Goal: Task Accomplishment & Management: Manage account settings

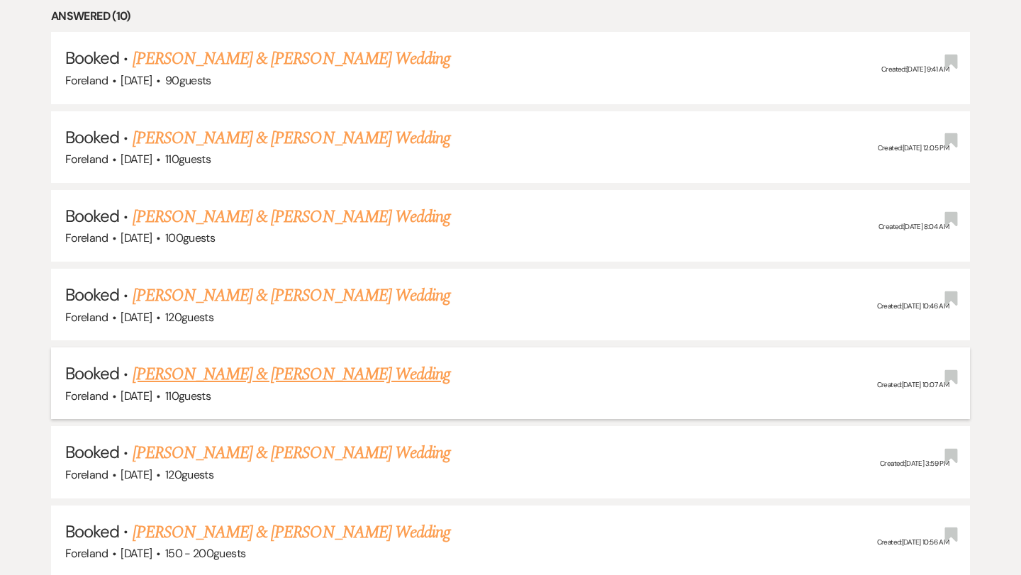
scroll to position [766, 0]
click at [334, 210] on link "[PERSON_NAME] & [PERSON_NAME] Wedding" at bounding box center [292, 218] width 318 height 26
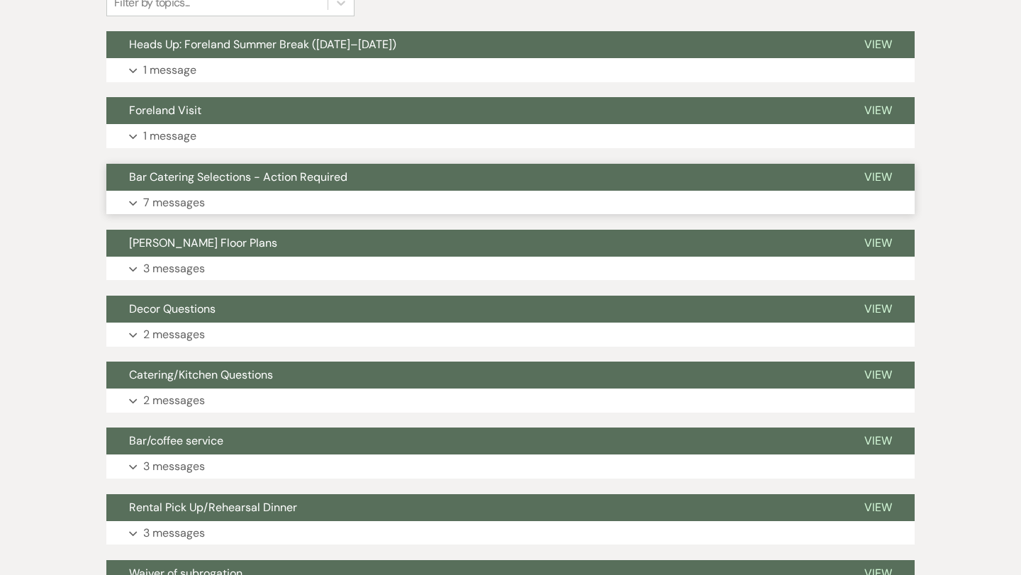
scroll to position [376, 0]
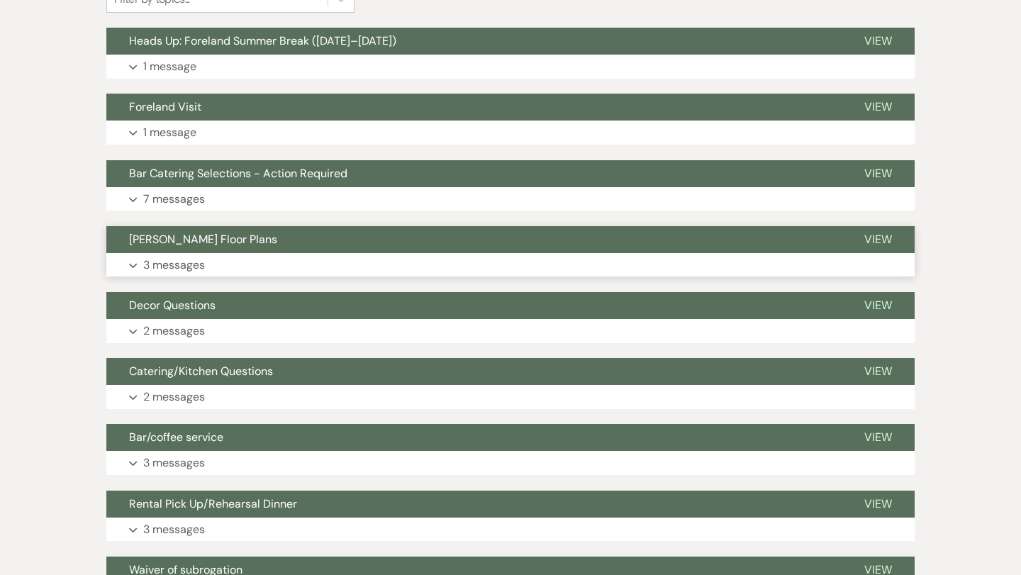
click at [182, 264] on p "3 messages" at bounding box center [174, 265] width 62 height 18
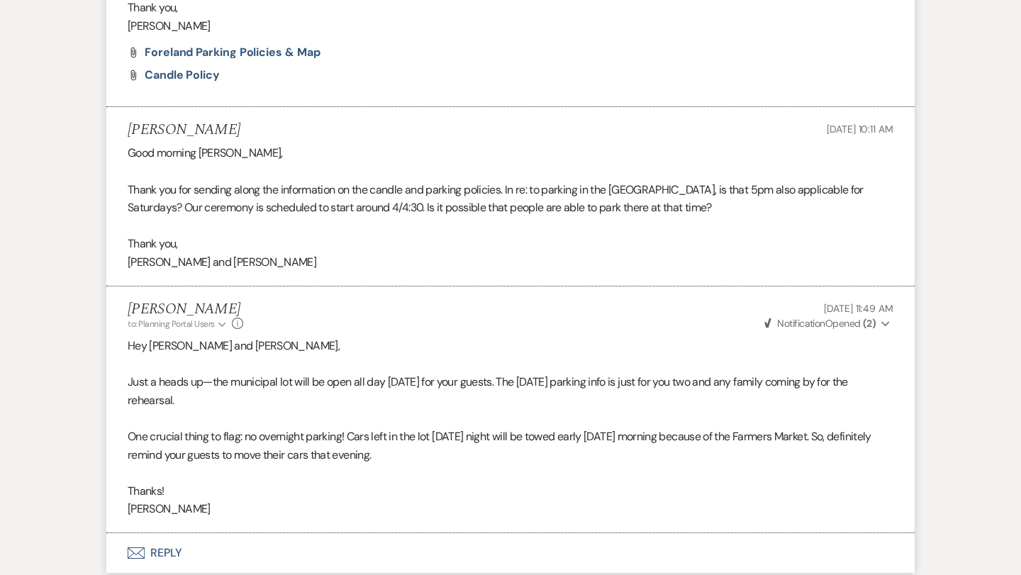
scroll to position [964, 0]
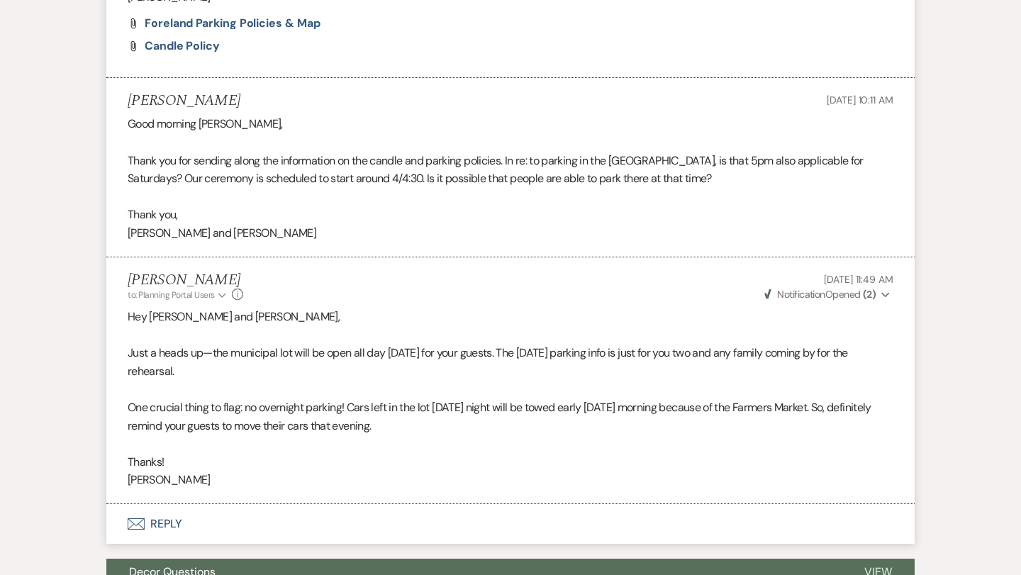
drag, startPoint x: 476, startPoint y: 410, endPoint x: 130, endPoint y: 324, distance: 357.3
click at [130, 324] on div "Hey [PERSON_NAME] and [PERSON_NAME], Just a heads up—the municipal lot will be …" at bounding box center [511, 398] width 766 height 181
click at [291, 471] on p "[PERSON_NAME]" at bounding box center [511, 480] width 766 height 18
click at [292, 471] on p "[PERSON_NAME]" at bounding box center [511, 480] width 766 height 18
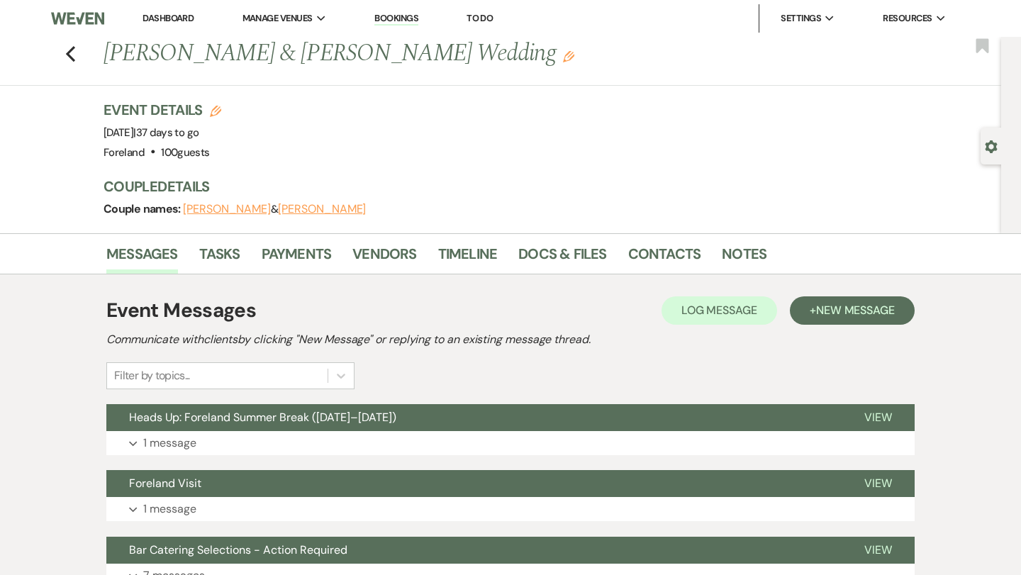
scroll to position [0, 0]
click at [69, 47] on icon "Previous" at bounding box center [70, 53] width 11 height 17
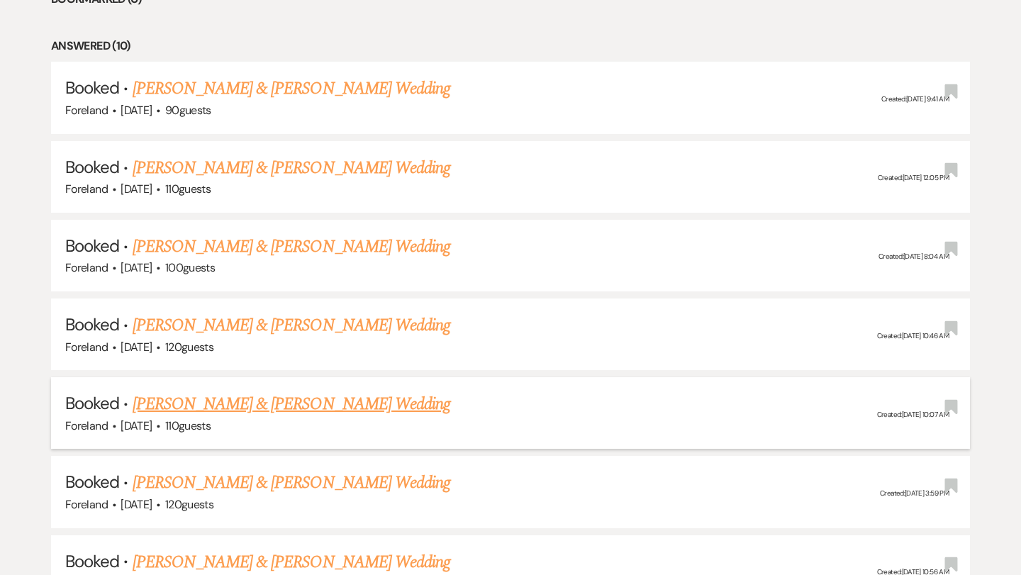
scroll to position [738, 0]
click at [339, 249] on h5 "Booked · [PERSON_NAME] & [PERSON_NAME] Wedding" at bounding box center [510, 246] width 890 height 26
click at [341, 235] on link "[PERSON_NAME] & [PERSON_NAME] Wedding" at bounding box center [292, 246] width 318 height 26
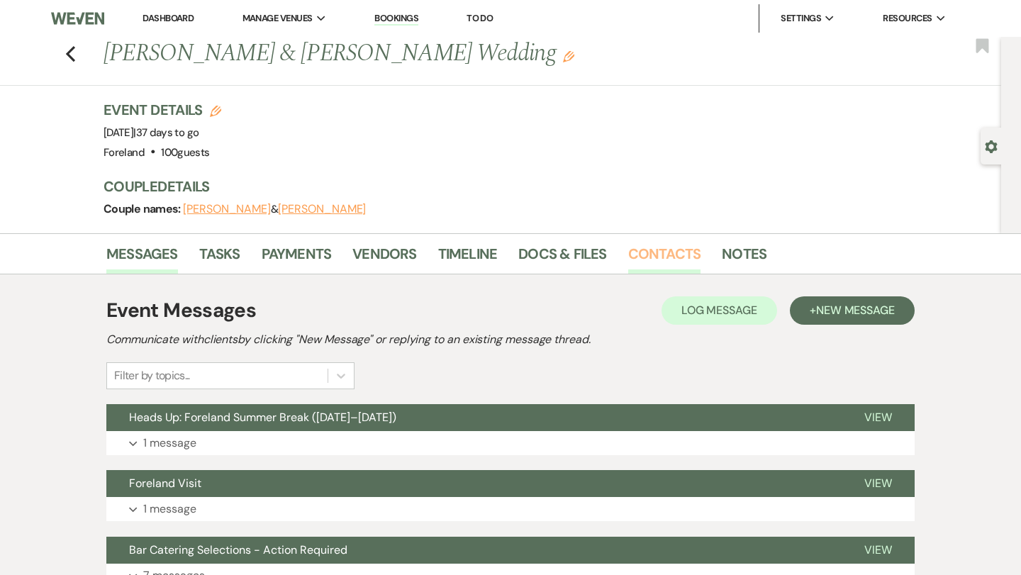
click at [676, 260] on link "Contacts" at bounding box center [664, 257] width 73 height 31
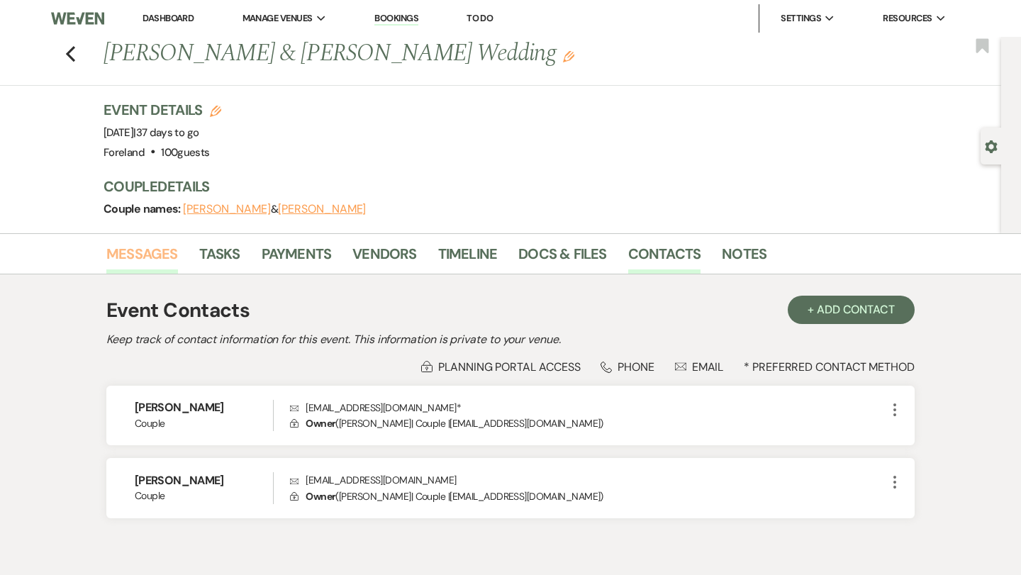
click at [165, 246] on link "Messages" at bounding box center [142, 257] width 72 height 31
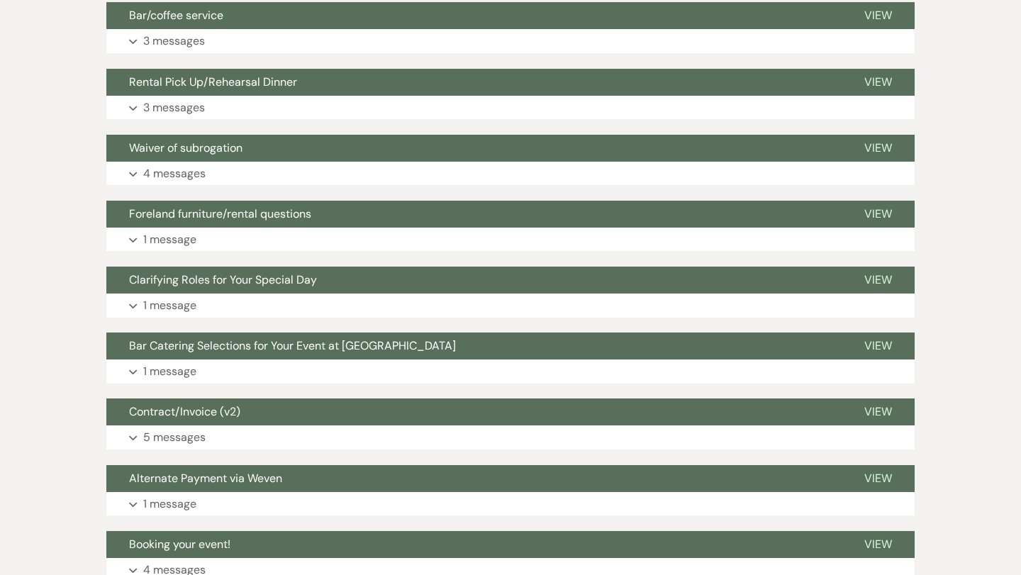
scroll to position [802, 0]
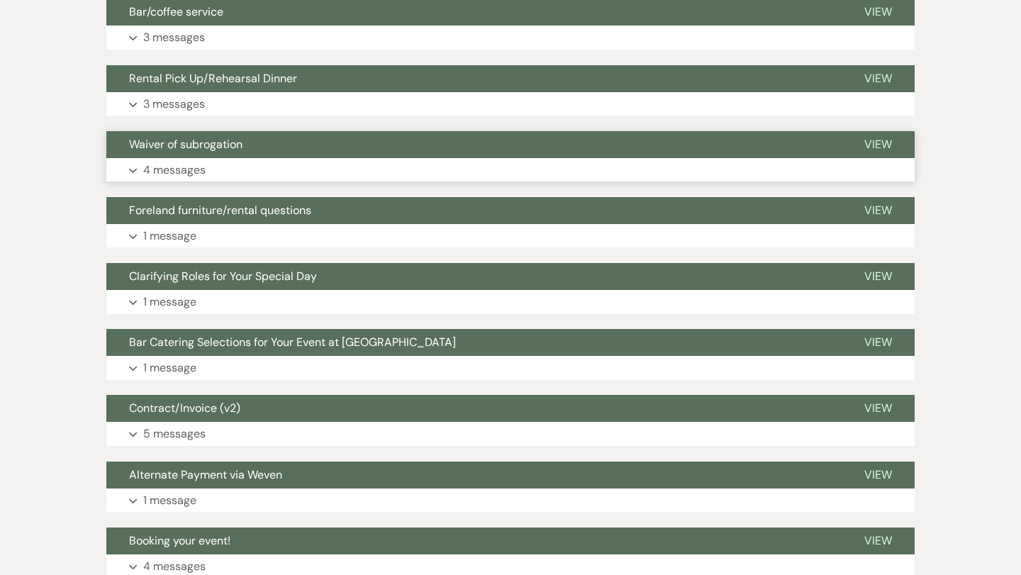
click at [184, 167] on p "4 messages" at bounding box center [174, 170] width 62 height 18
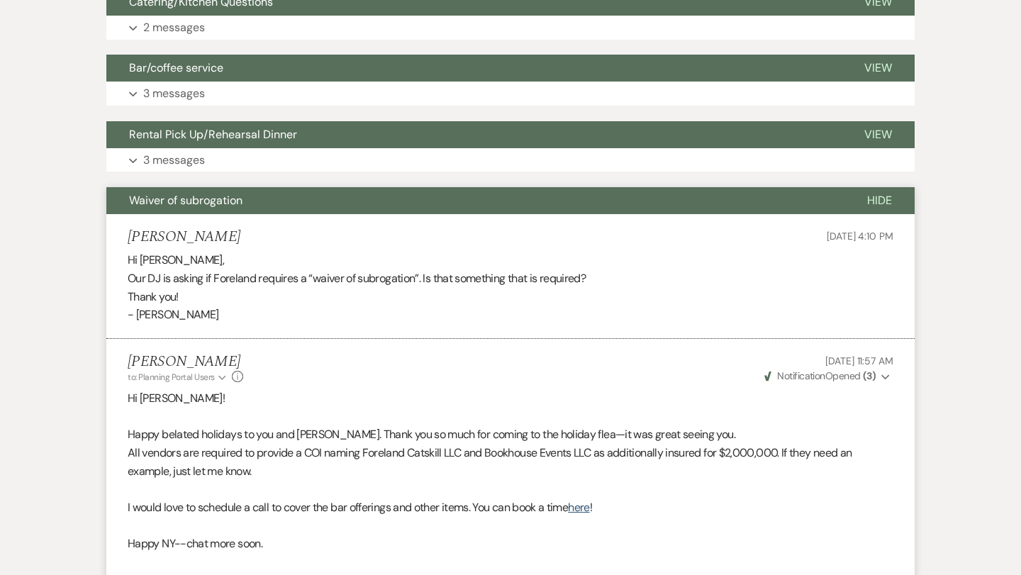
scroll to position [734, 0]
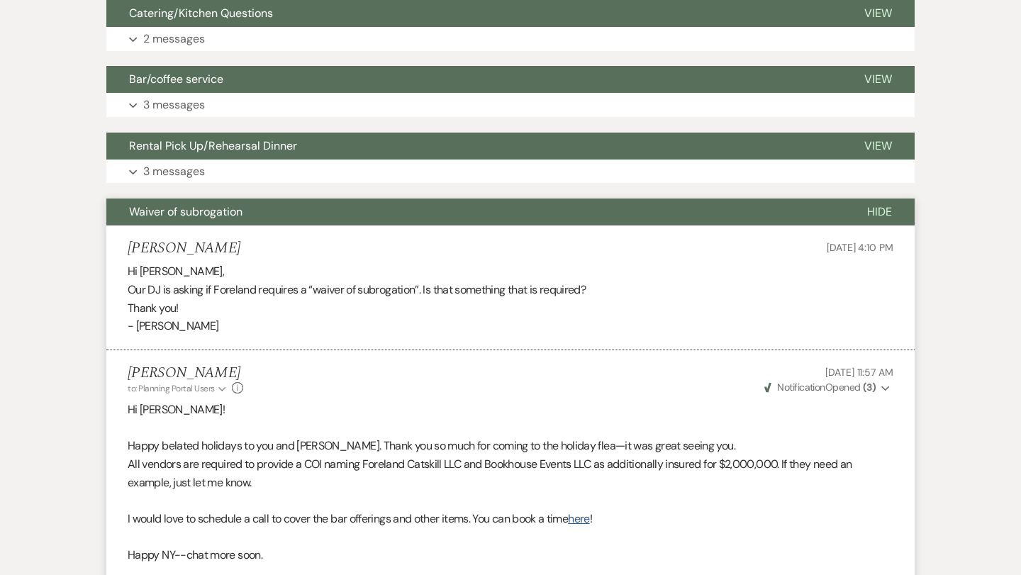
click at [868, 210] on span "Hide" at bounding box center [879, 211] width 25 height 15
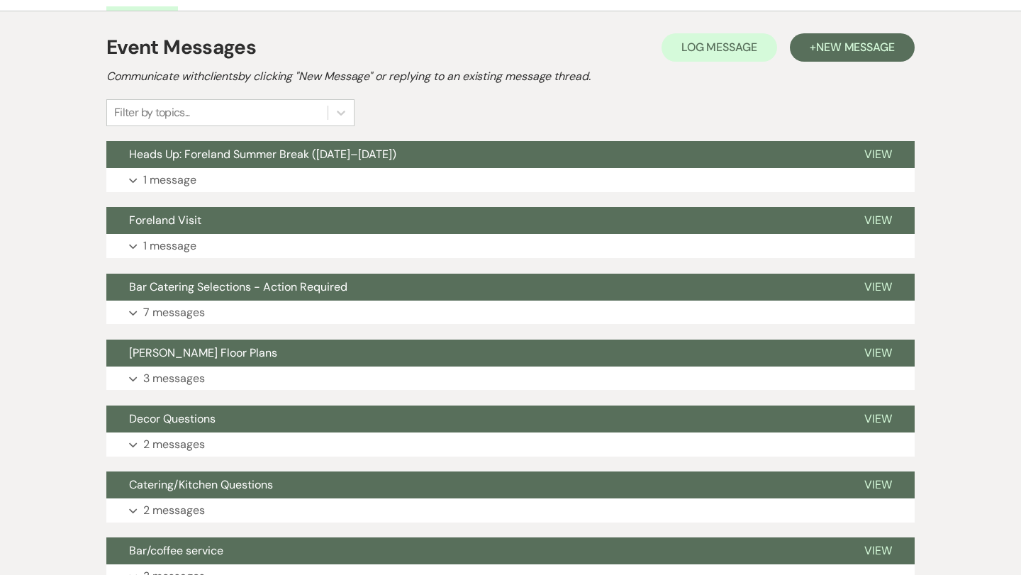
scroll to position [26, 0]
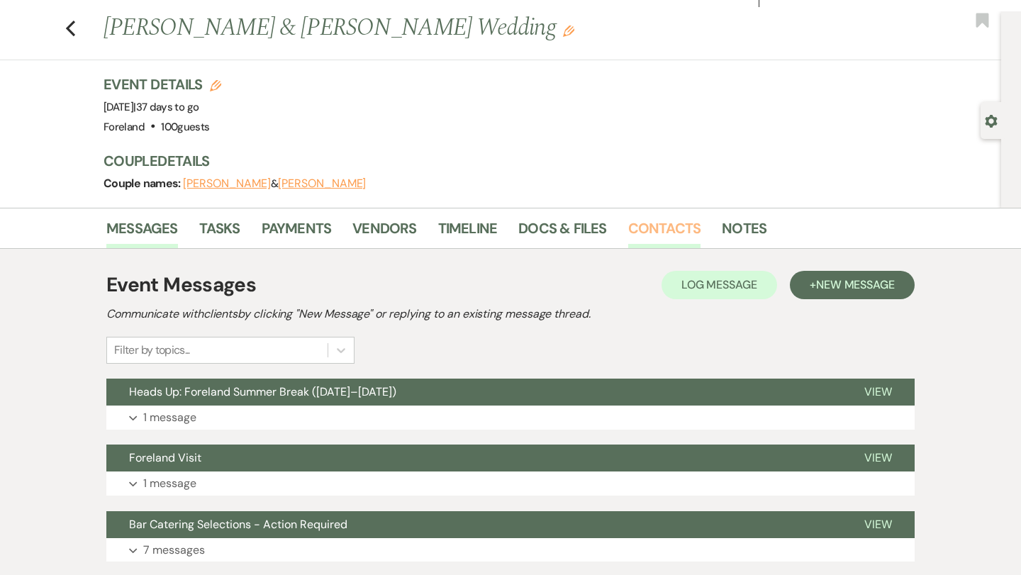
click at [666, 233] on link "Contacts" at bounding box center [664, 232] width 73 height 31
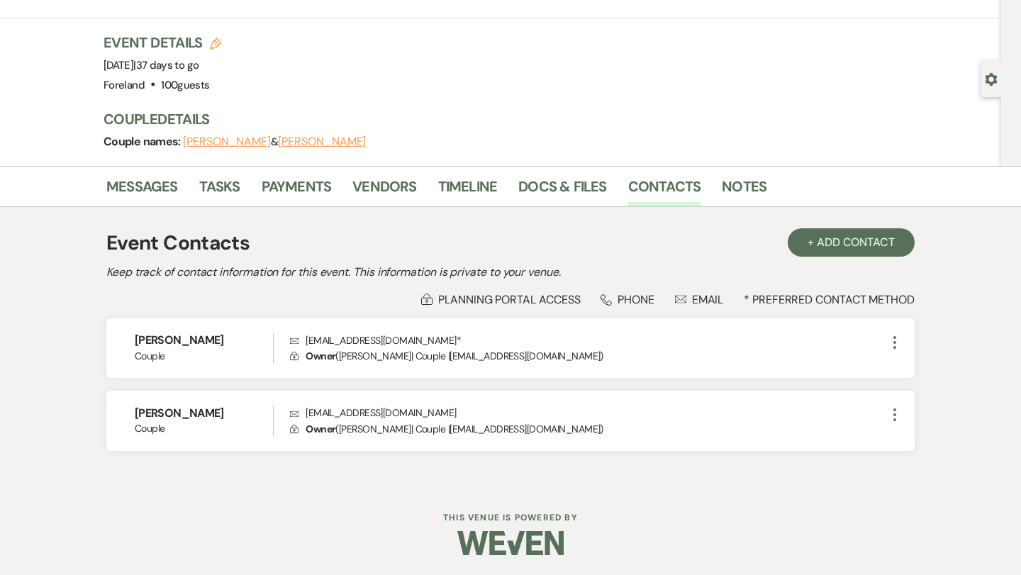
scroll to position [67, 0]
click at [399, 194] on link "Vendors" at bounding box center [384, 191] width 64 height 31
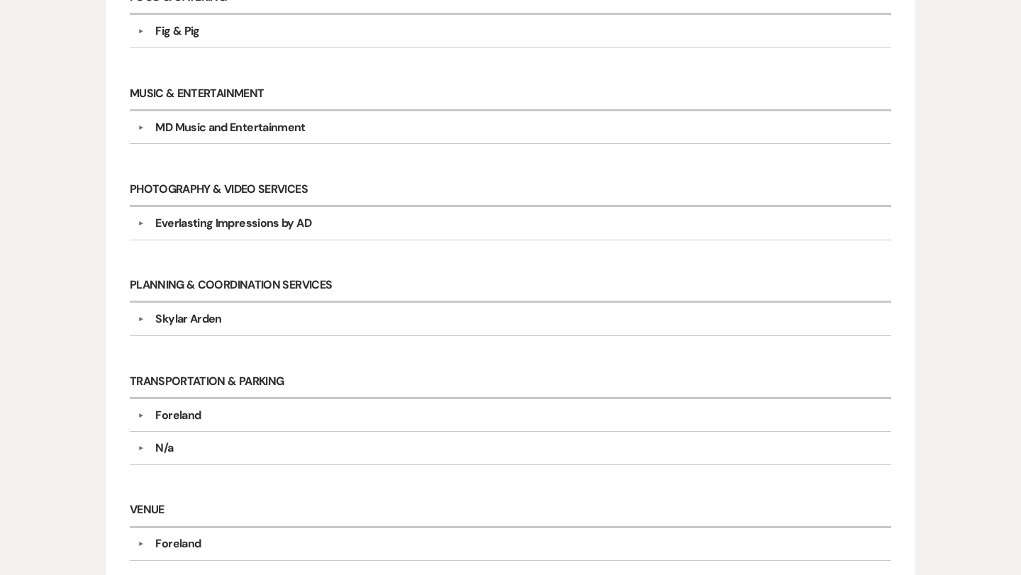
scroll to position [881, 0]
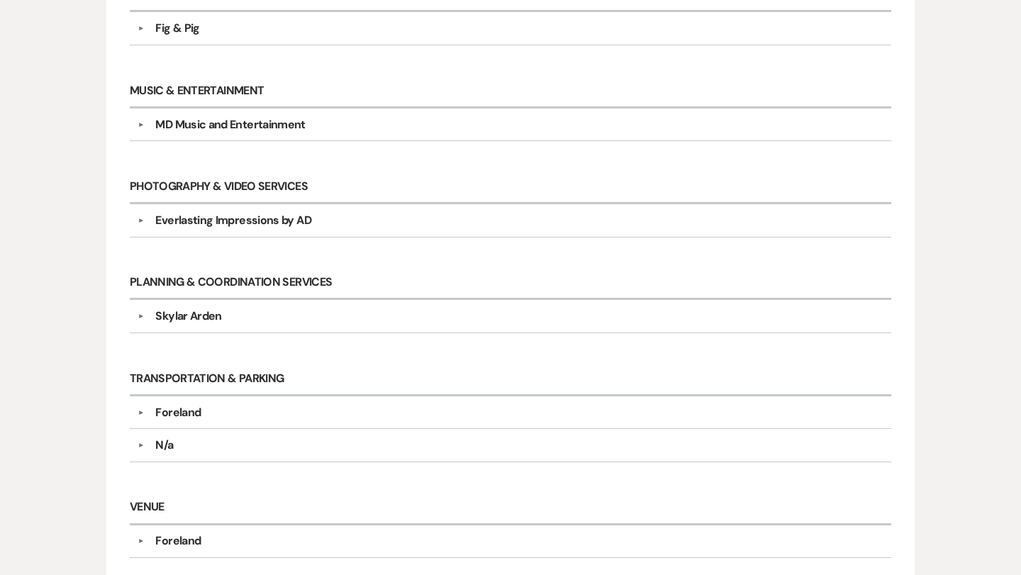
click at [197, 315] on div "Skylar Arden" at bounding box center [188, 316] width 66 height 17
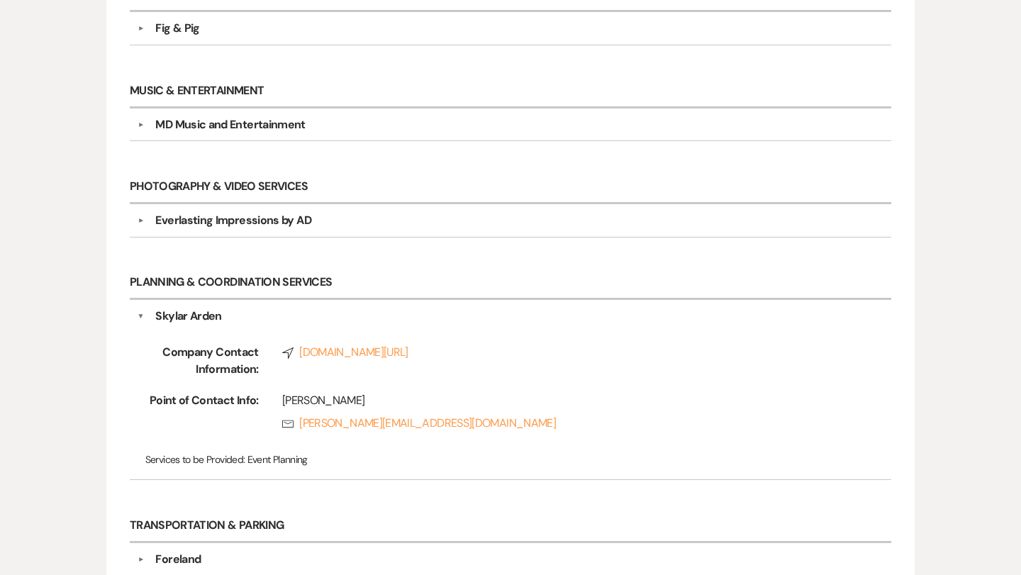
click at [96, 381] on div "Messages Tasks Payments Vendors Timeline Docs & Files Contacts Notes Printer Pr…" at bounding box center [510, 65] width 1021 height 1427
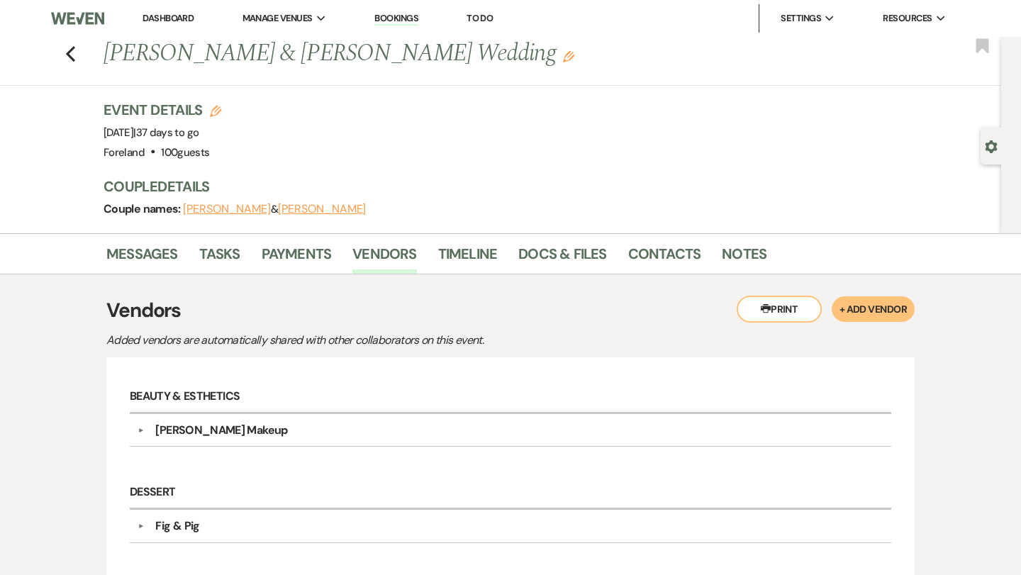
scroll to position [0, 0]
